Goal: Task Accomplishment & Management: Manage account settings

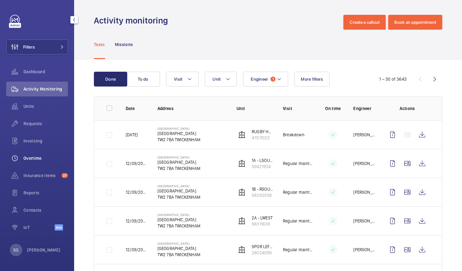
scroll to position [569, 0]
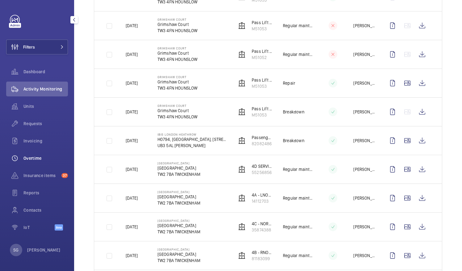
click at [35, 161] on span "Overtime" at bounding box center [45, 158] width 45 height 6
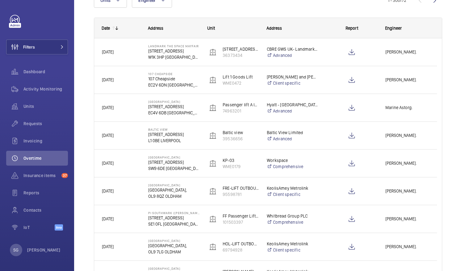
scroll to position [76, 0]
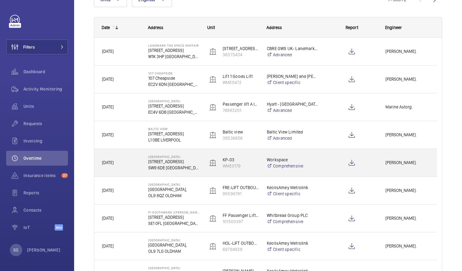
click at [394, 163] on span "[PERSON_NAME]." at bounding box center [408, 162] width 44 height 7
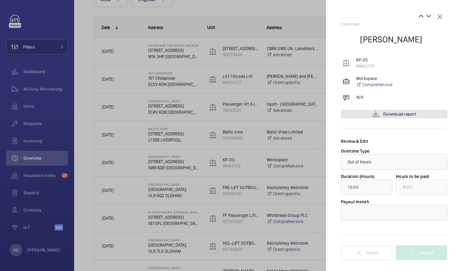
click at [382, 114] on link "Download report" at bounding box center [394, 114] width 106 height 8
click at [243, 146] on div at bounding box center [231, 135] width 462 height 271
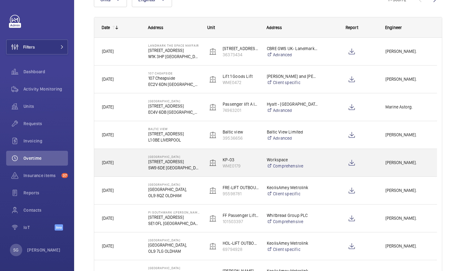
click at [417, 158] on div "[PERSON_NAME]." at bounding box center [407, 162] width 59 height 19
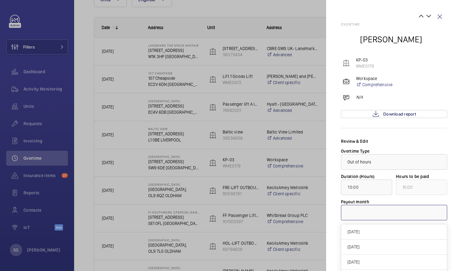
click at [375, 218] on div at bounding box center [394, 212] width 106 height 15
click at [371, 230] on span "[DATE]" at bounding box center [394, 232] width 93 height 6
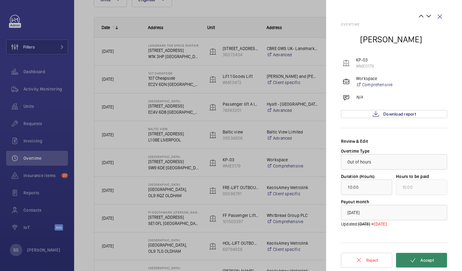
click at [425, 265] on button "Accept" at bounding box center [421, 260] width 51 height 15
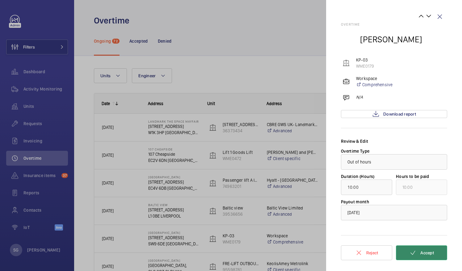
click at [422, 255] on span "Accept" at bounding box center [428, 252] width 14 height 5
click at [442, 12] on wm-front-icon-button at bounding box center [440, 16] width 15 height 15
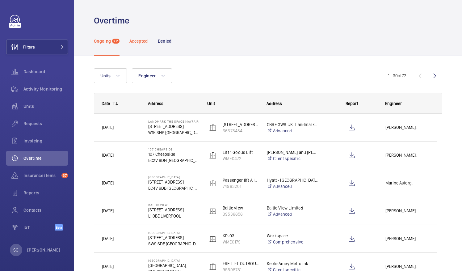
click at [138, 39] on p "Accepted" at bounding box center [138, 41] width 19 height 6
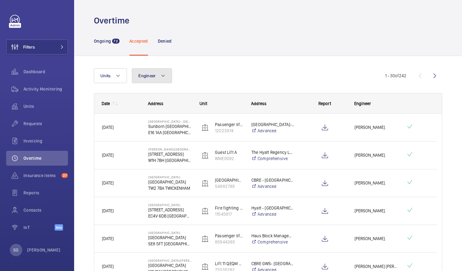
click at [155, 73] on span "Engineer" at bounding box center [146, 75] width 17 height 5
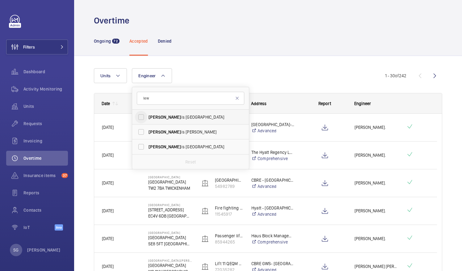
type input "lew"
click at [142, 119] on input "Lew is [GEOGRAPHIC_DATA]" at bounding box center [141, 117] width 12 height 12
checkbox input "true"
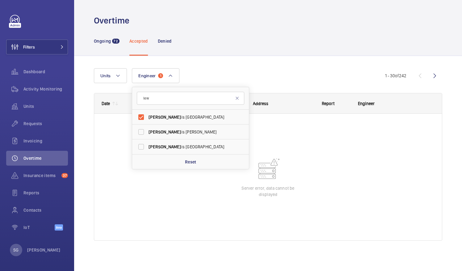
click at [232, 78] on div "Units Engineer 1 [PERSON_NAME] is [PERSON_NAME] is [PERSON_NAME] is Wormleighto…" at bounding box center [239, 75] width 291 height 15
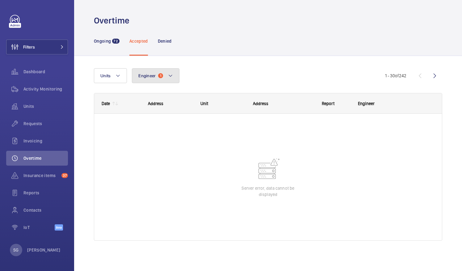
click at [174, 75] on button "Engineer 1" at bounding box center [156, 75] width 48 height 15
